Goal: Task Accomplishment & Management: Manage account settings

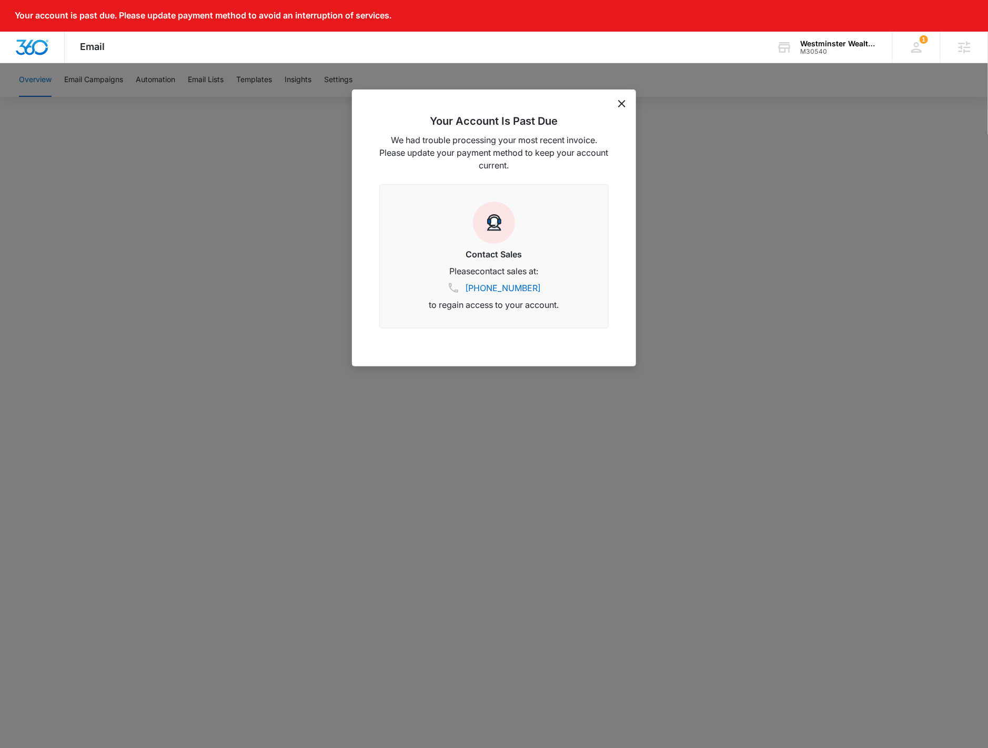
click at [118, 124] on div at bounding box center [494, 374] width 988 height 748
click at [208, 163] on div at bounding box center [494, 374] width 988 height 748
click at [618, 103] on div "Your Account Is Past Due We had trouble processing your most recent invoice. Pl…" at bounding box center [494, 227] width 284 height 277
click at [620, 104] on icon "dismiss this dialog" at bounding box center [621, 103] width 7 height 7
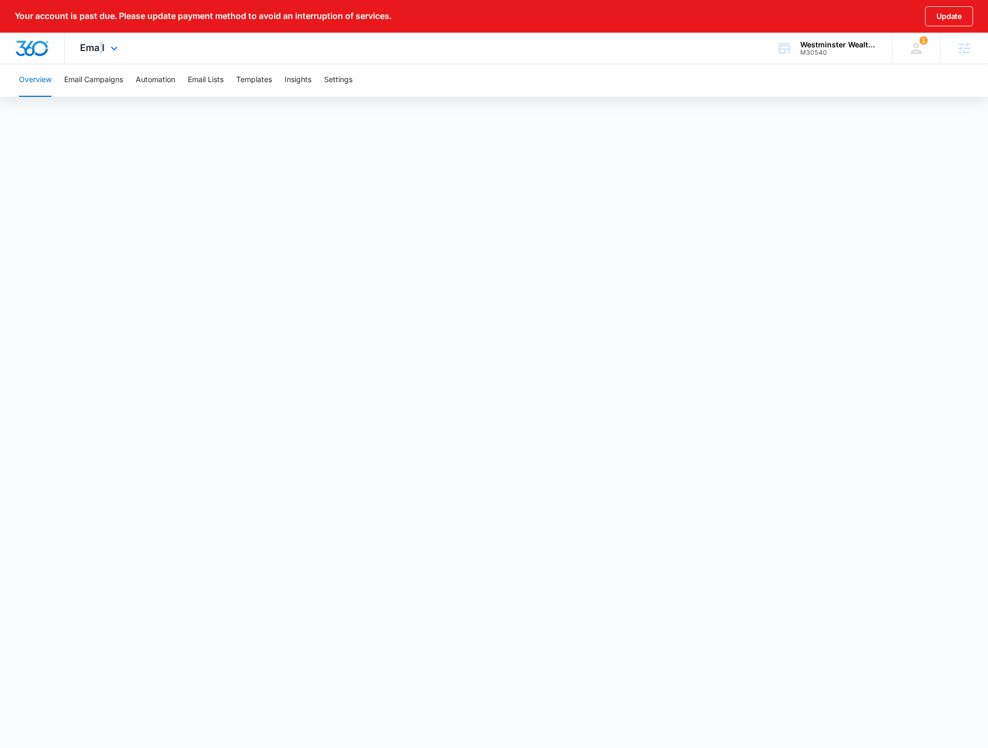
drag, startPoint x: 100, startPoint y: 59, endPoint x: 103, endPoint y: 73, distance: 13.9
click at [101, 59] on div "Email Apps Reputation Websites Forms CRM Email Social Shop Payments POS Content…" at bounding box center [101, 48] width 72 height 31
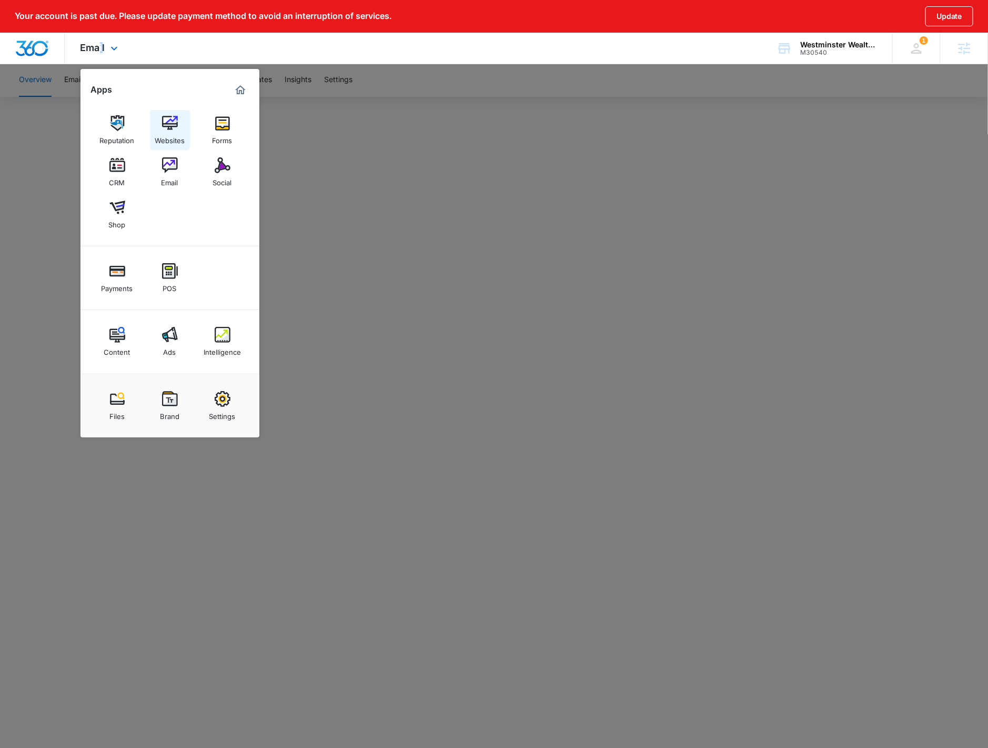
click at [167, 139] on div "Websites" at bounding box center [170, 138] width 30 height 14
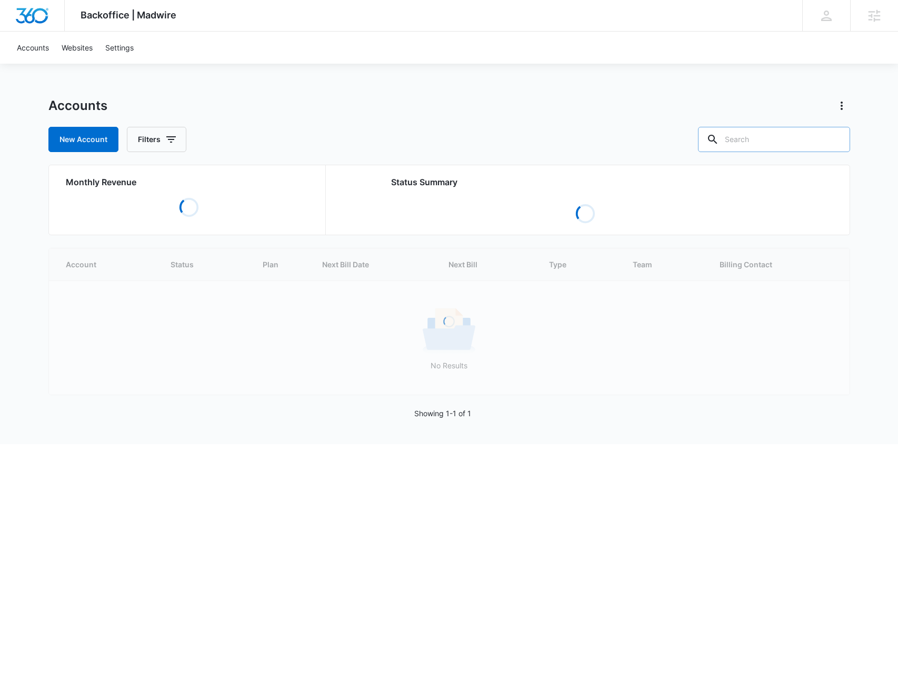
click at [770, 135] on input "text" at bounding box center [774, 139] width 152 height 25
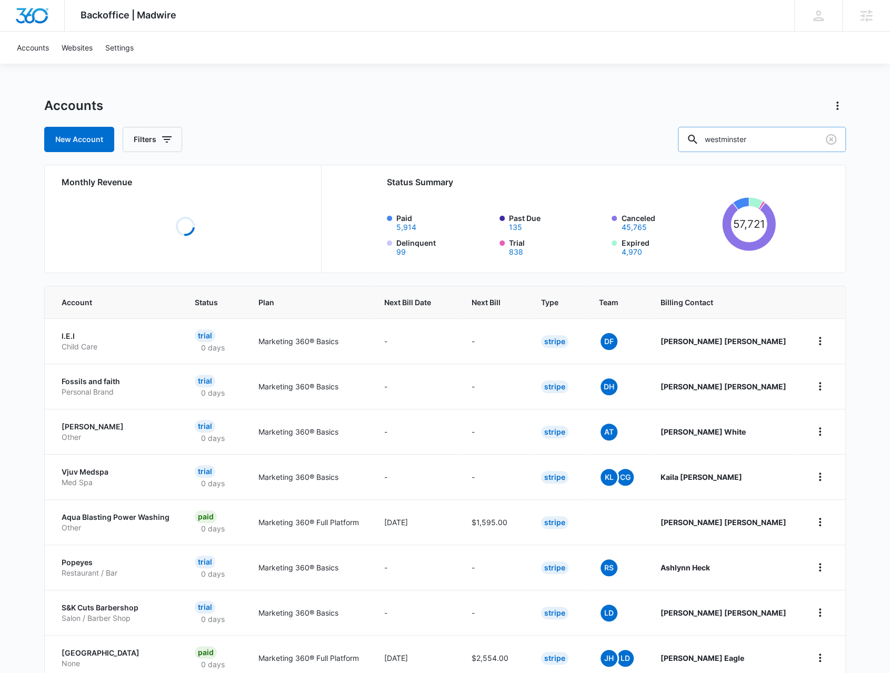
type input "westminster"
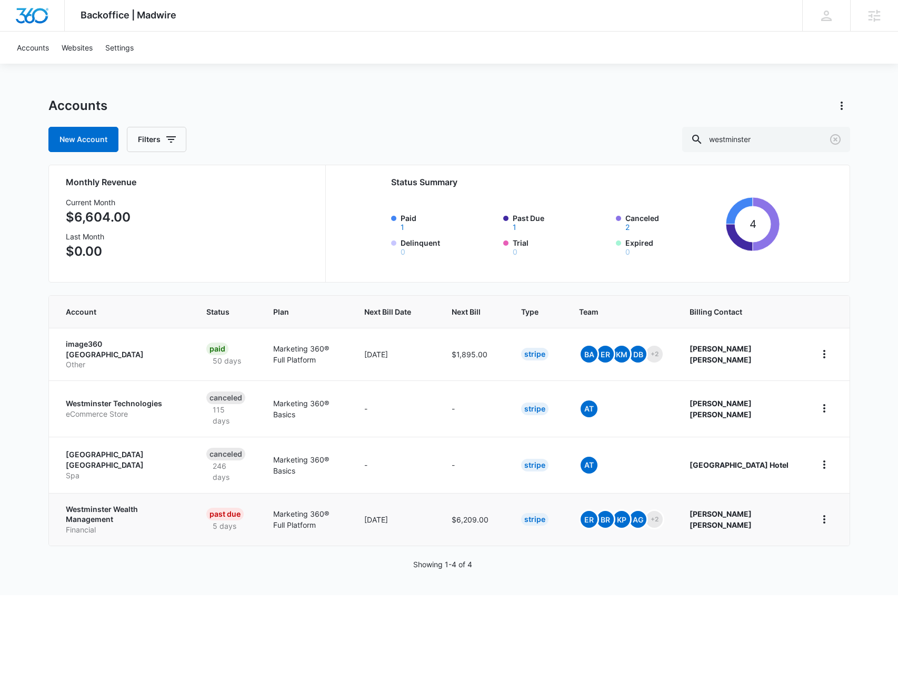
click at [96, 504] on p "Westminster Wealth Management" at bounding box center [123, 514] width 115 height 21
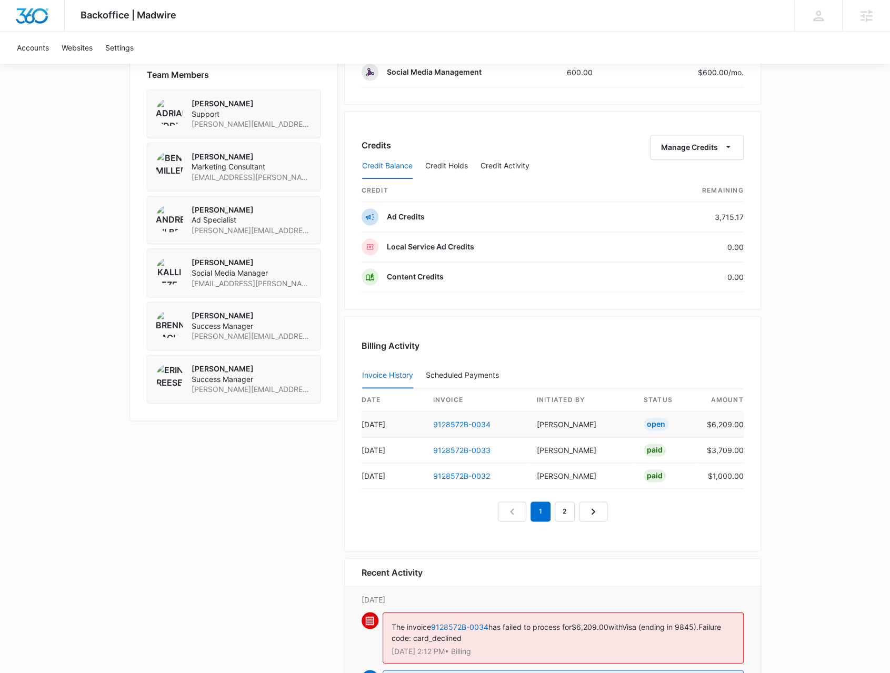
scroll to position [842, 0]
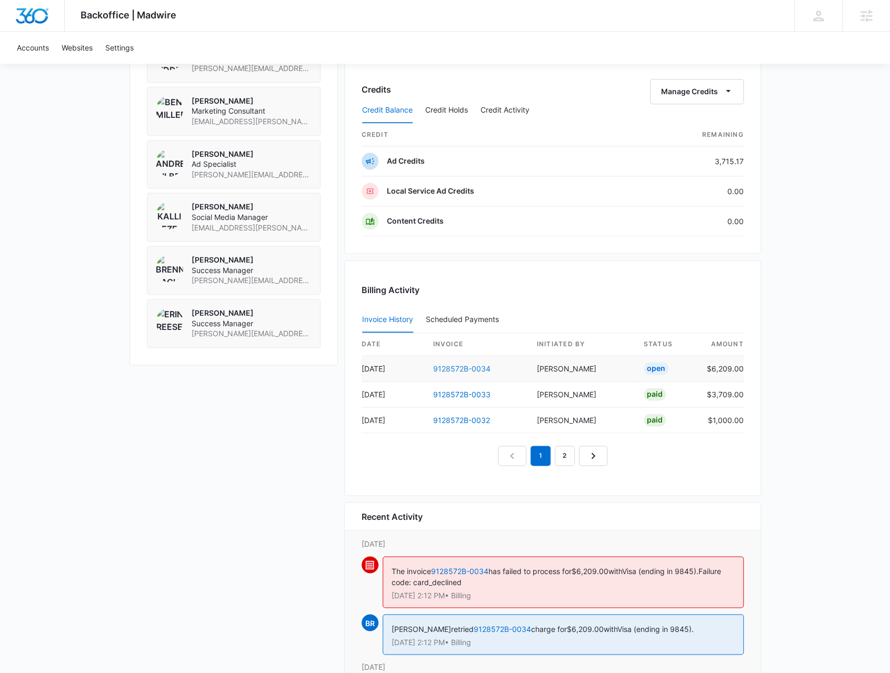
click at [453, 364] on link "9128572B-0034" at bounding box center [461, 368] width 57 height 9
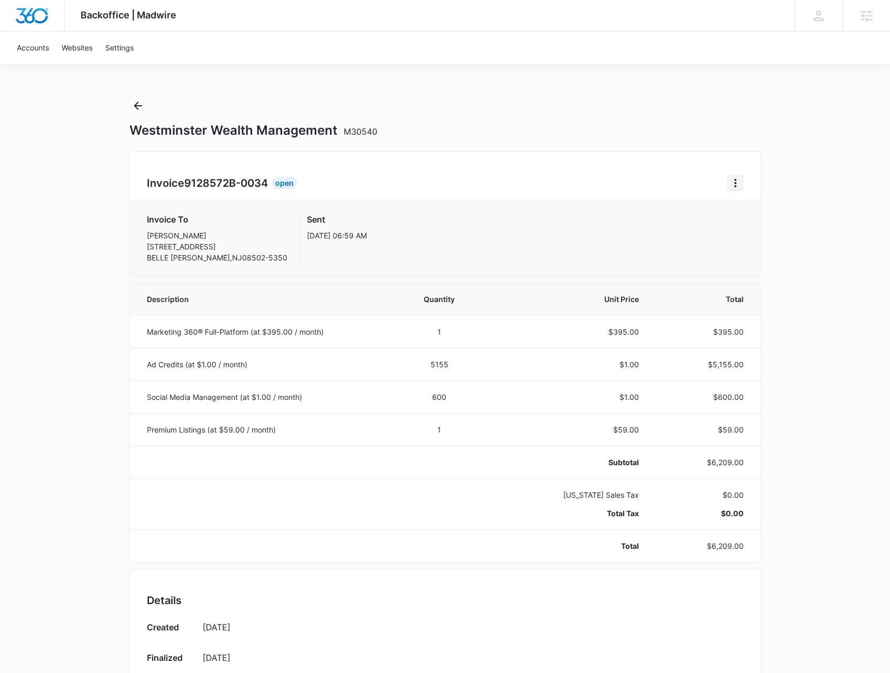
click at [736, 183] on icon "Home" at bounding box center [735, 183] width 2 height 8
click at [741, 234] on button "Retry Payment" at bounding box center [776, 228] width 99 height 16
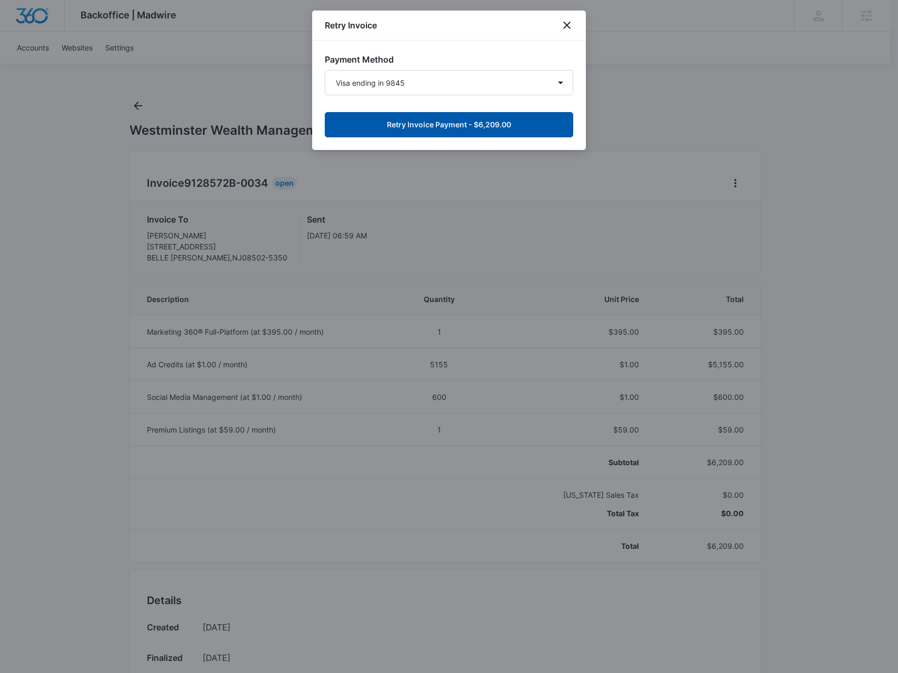
click at [491, 125] on button "Retry Invoice Payment - $6,209.00" at bounding box center [449, 124] width 248 height 25
